Goal: Task Accomplishment & Management: Manage account settings

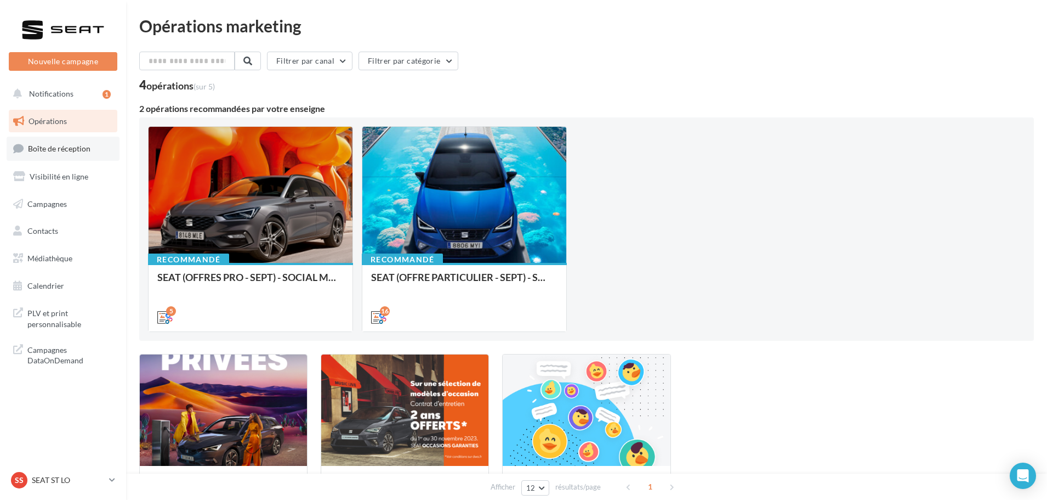
click at [60, 154] on link "Boîte de réception" at bounding box center [63, 149] width 113 height 24
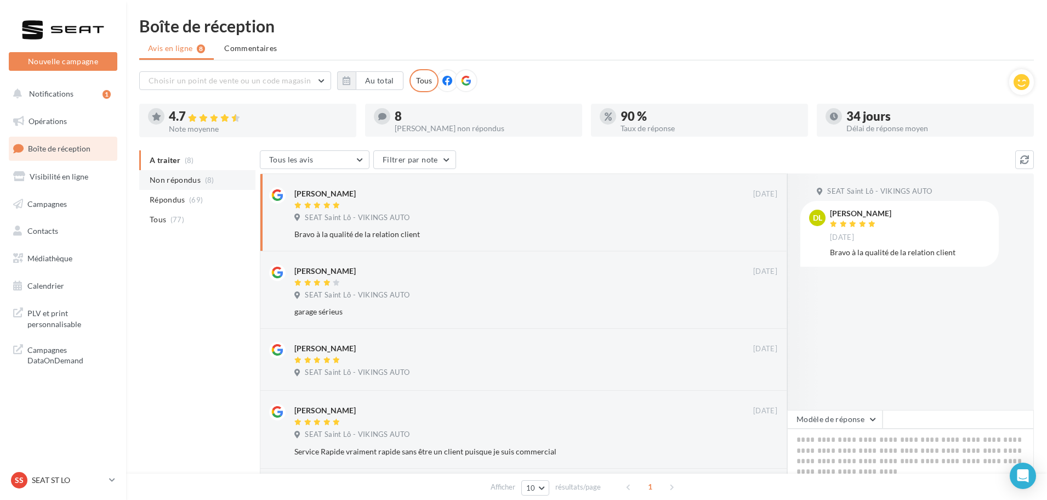
click at [166, 181] on span "Non répondus" at bounding box center [175, 179] width 51 height 11
click at [65, 474] on div "SS SEAT ST LO SEAT-[GEOGRAPHIC_DATA]" at bounding box center [58, 480] width 94 height 16
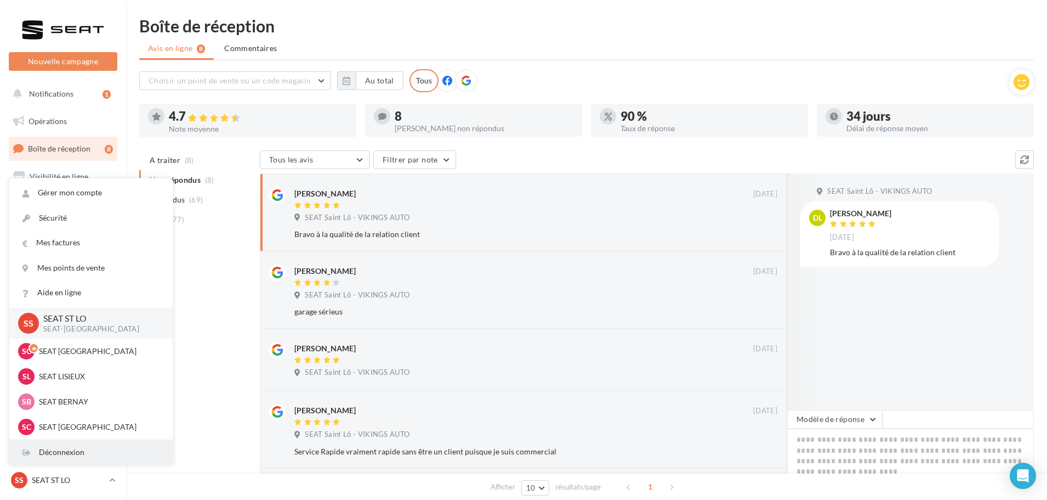
click at [77, 449] on div "Déconnexion" at bounding box center [90, 452] width 163 height 25
